Goal: Entertainment & Leisure: Browse casually

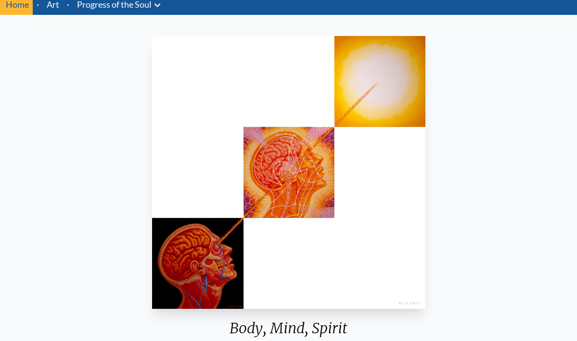
scroll to position [31, 0]
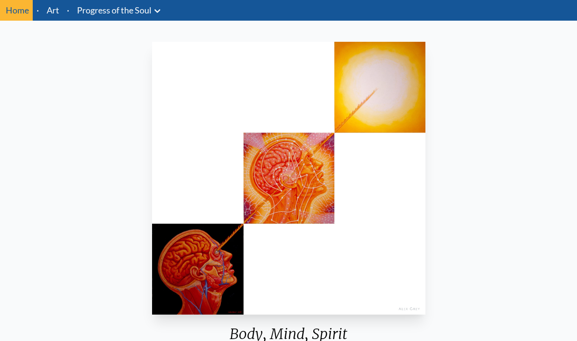
click at [321, 183] on img "3 / 133" at bounding box center [288, 178] width 273 height 273
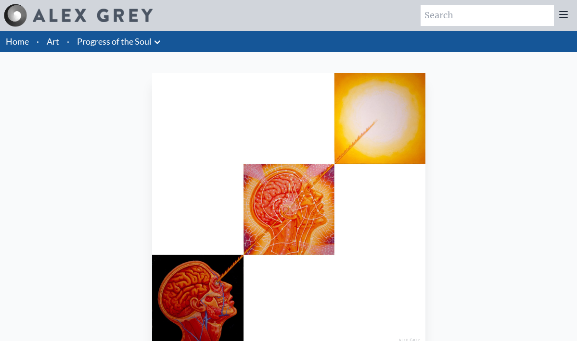
scroll to position [0, 0]
click at [109, 44] on link "Progress of the Soul" at bounding box center [114, 41] width 75 height 13
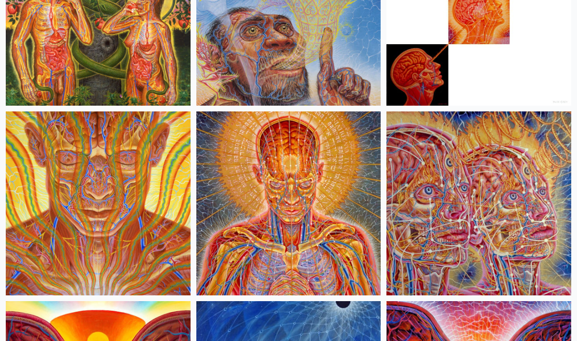
scroll to position [198, 0]
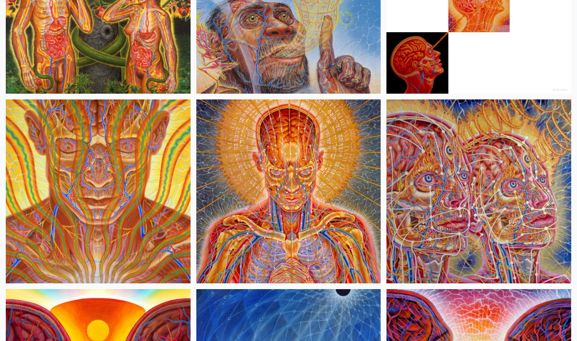
click at [297, 151] on img at bounding box center [288, 192] width 185 height 185
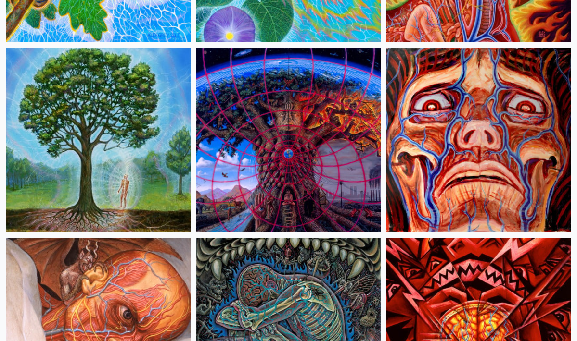
scroll to position [3294, 0]
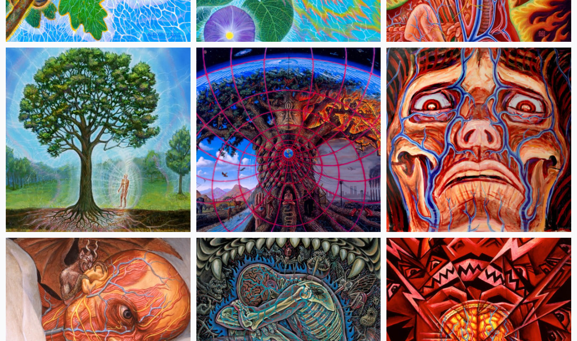
click at [278, 168] on img at bounding box center [288, 140] width 185 height 185
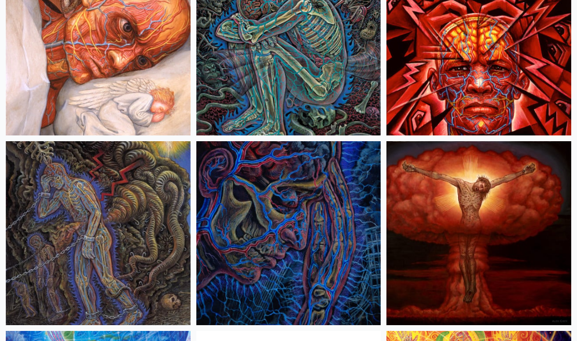
scroll to position [3583, 0]
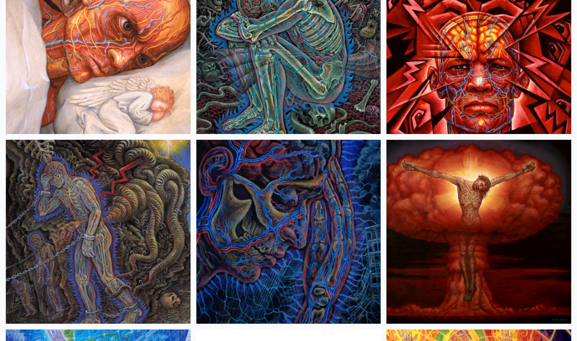
click at [114, 226] on img at bounding box center [98, 232] width 185 height 185
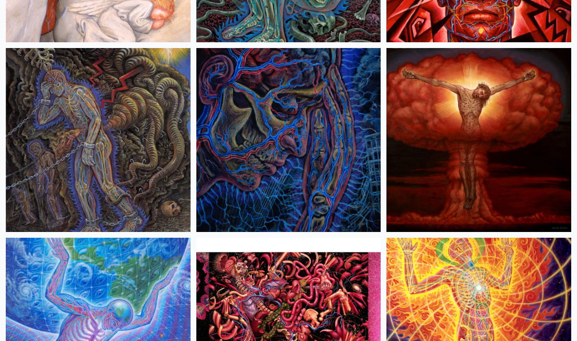
scroll to position [3675, 0]
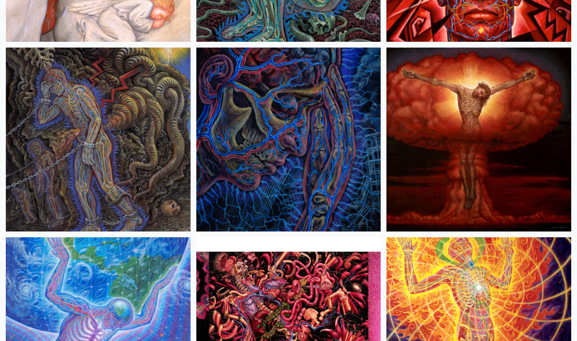
click at [524, 107] on img at bounding box center [478, 140] width 185 height 185
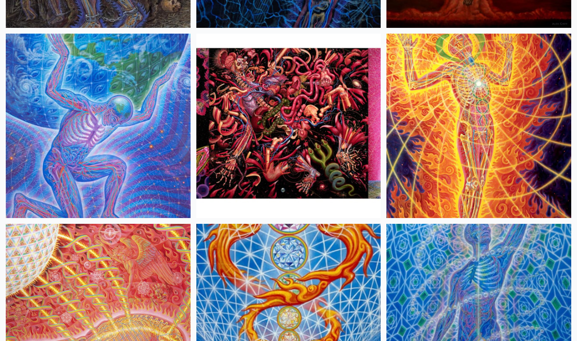
scroll to position [3880, 0]
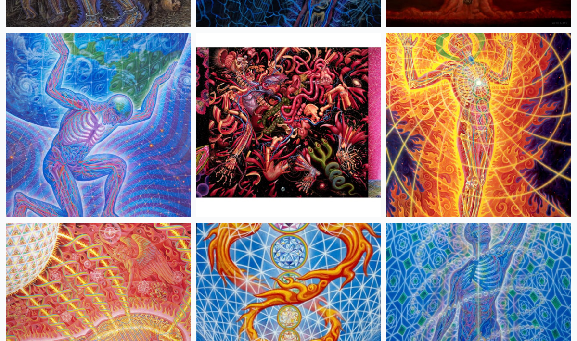
click at [146, 114] on img at bounding box center [98, 125] width 185 height 185
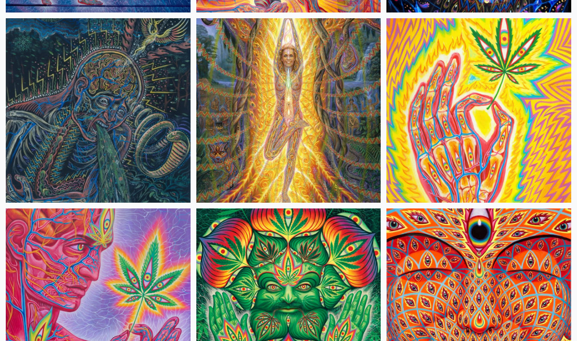
scroll to position [4658, 0]
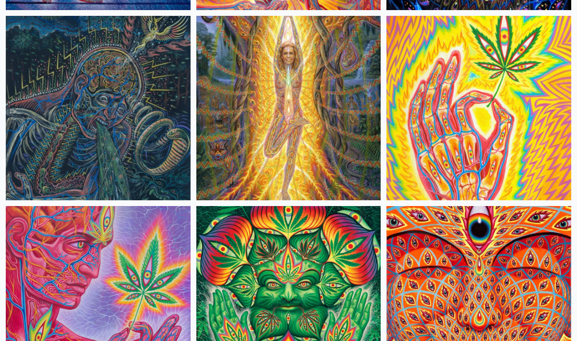
click at [116, 122] on img at bounding box center [98, 108] width 185 height 185
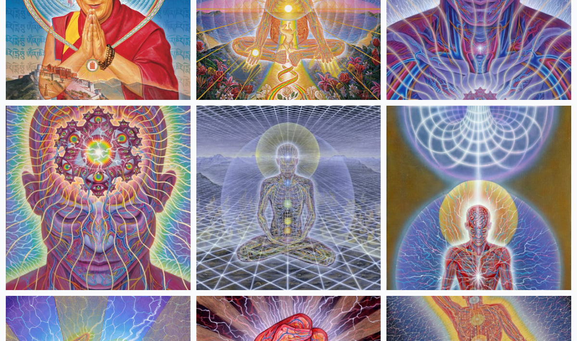
scroll to position [5711, 0]
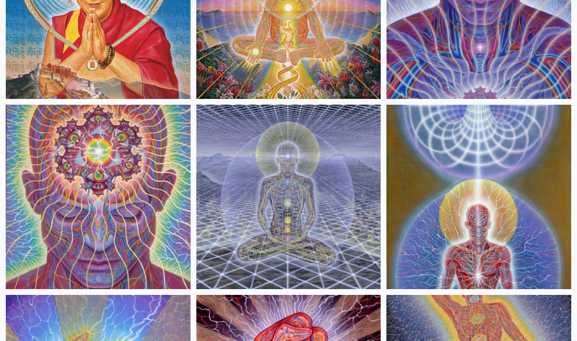
click at [287, 186] on img at bounding box center [288, 197] width 185 height 185
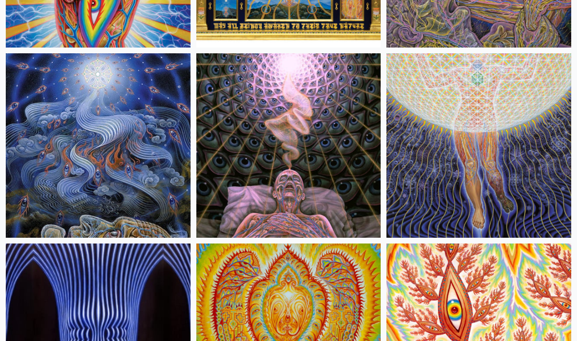
scroll to position [6526, 0]
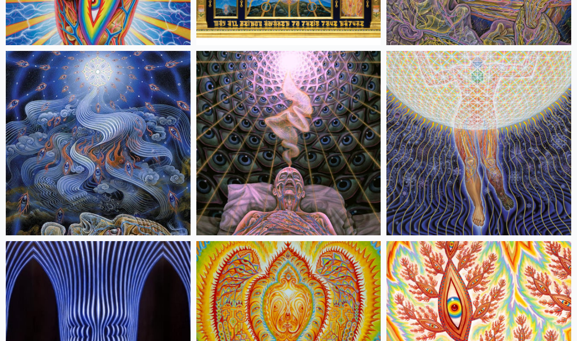
click at [257, 153] on img at bounding box center [288, 143] width 185 height 185
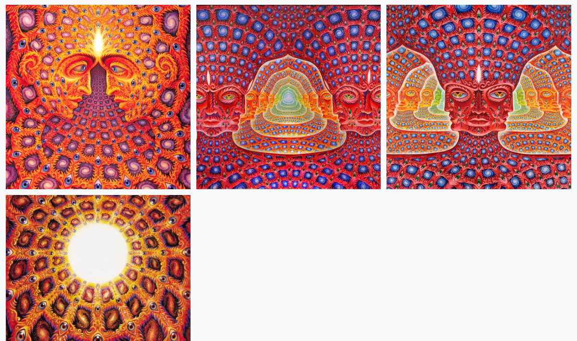
scroll to position [8241, 0]
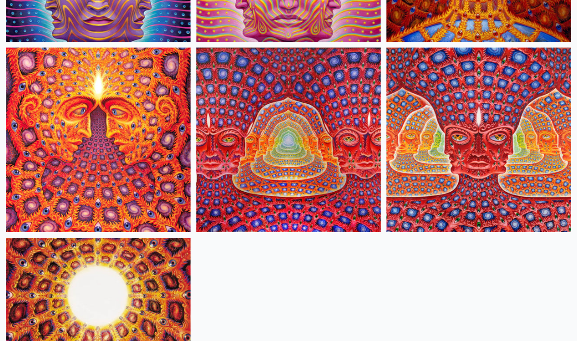
click at [304, 140] on img at bounding box center [288, 140] width 185 height 185
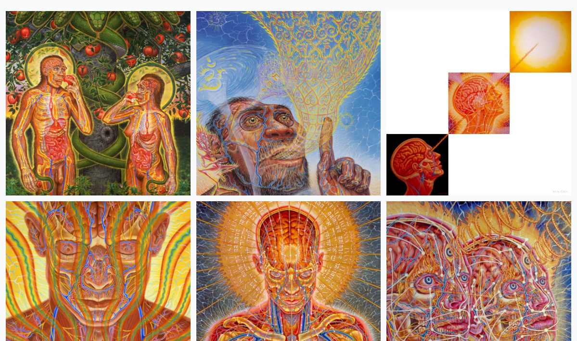
scroll to position [94, 0]
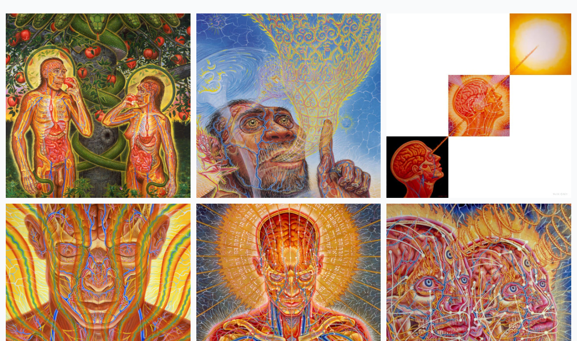
click at [126, 117] on img at bounding box center [98, 105] width 185 height 185
click at [311, 79] on img at bounding box center [288, 105] width 185 height 185
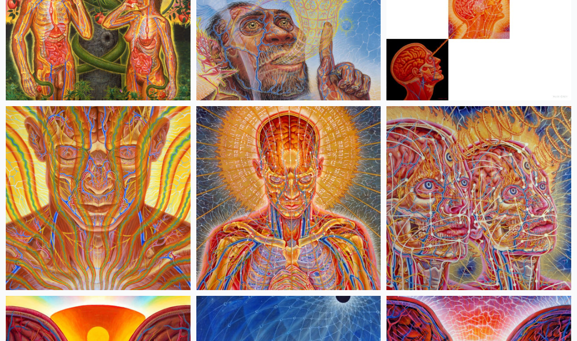
scroll to position [193, 0]
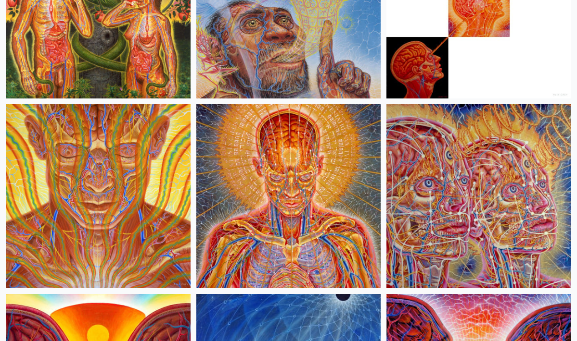
click at [293, 197] on img at bounding box center [288, 196] width 185 height 185
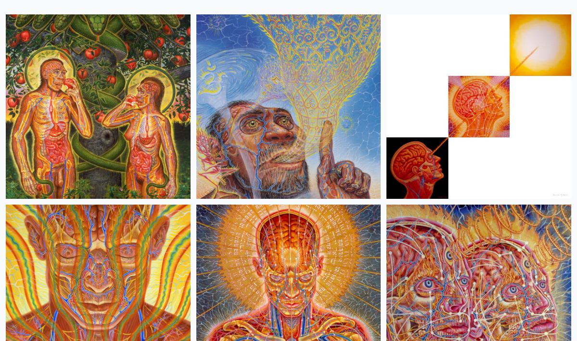
scroll to position [92, 0]
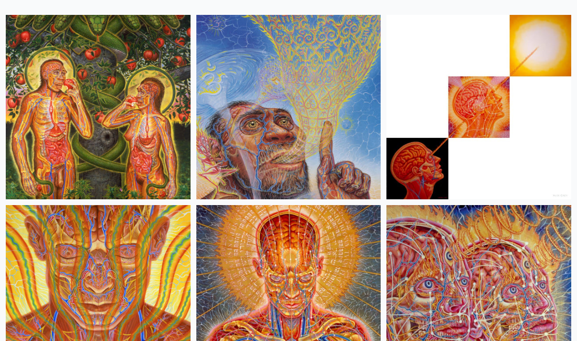
click at [454, 126] on img at bounding box center [478, 107] width 185 height 185
click at [290, 253] on img at bounding box center [288, 297] width 185 height 185
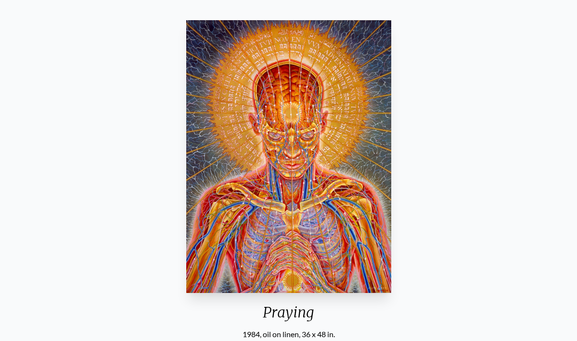
scroll to position [53, 0]
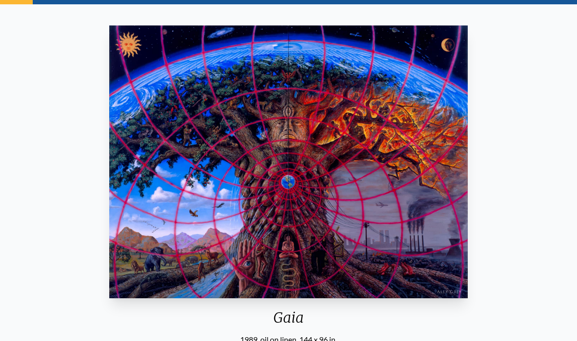
scroll to position [57, 0]
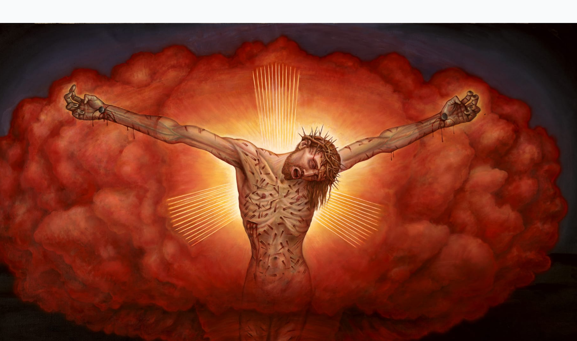
scroll to position [10, 0]
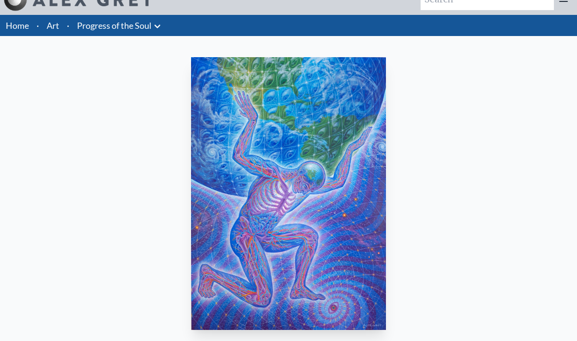
scroll to position [26, 0]
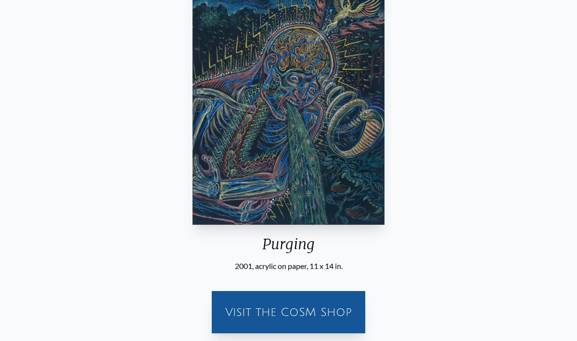
scroll to position [127, 0]
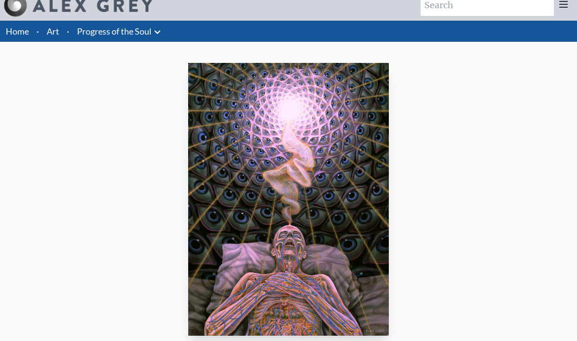
scroll to position [13, 0]
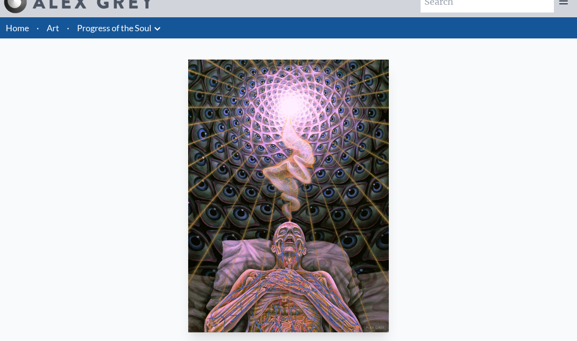
click at [294, 229] on img "104 / 133" at bounding box center [288, 196] width 201 height 273
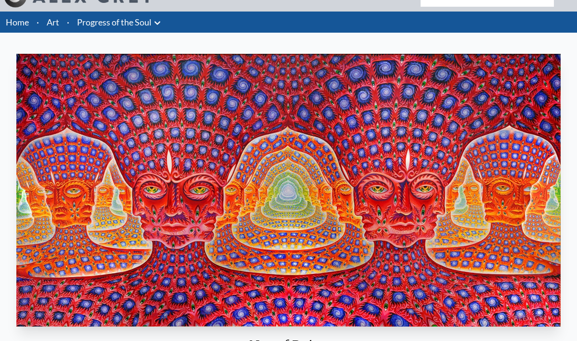
scroll to position [22, 0]
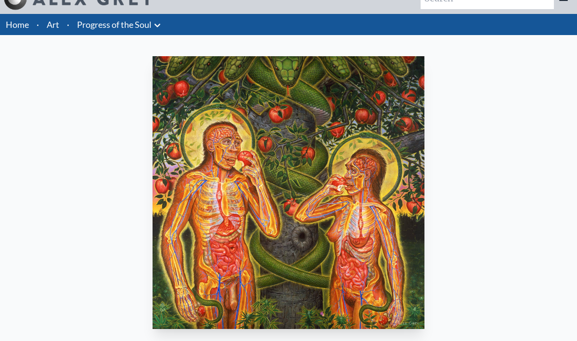
scroll to position [19, 0]
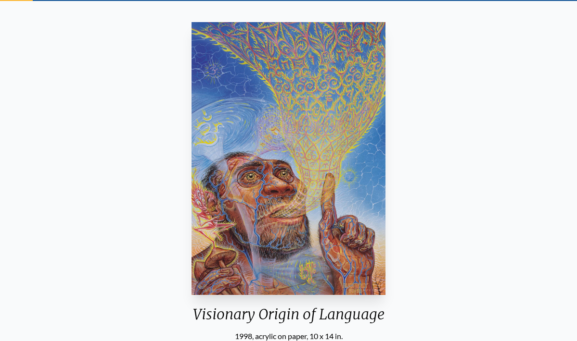
scroll to position [51, 0]
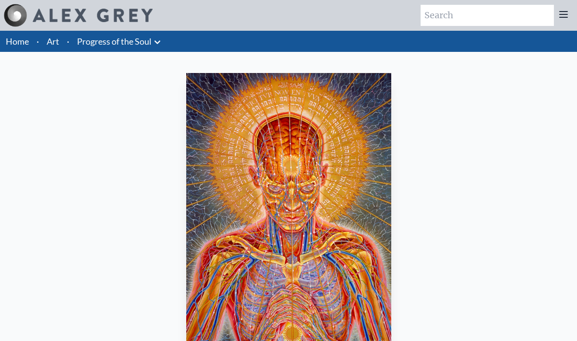
scroll to position [31, 0]
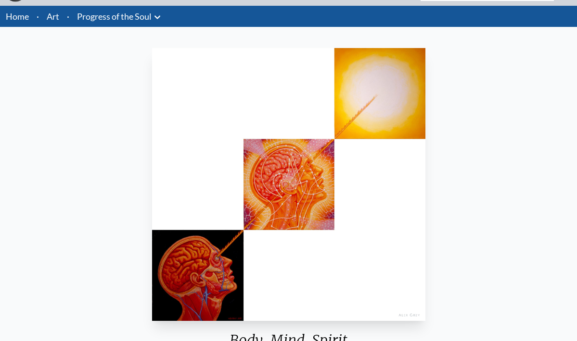
scroll to position [32, 0]
